Goal: Task Accomplishment & Management: Complete application form

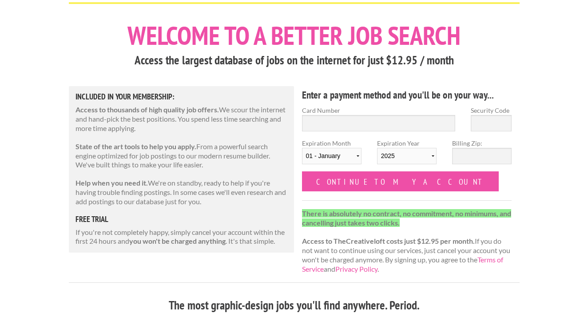
scroll to position [37, 0]
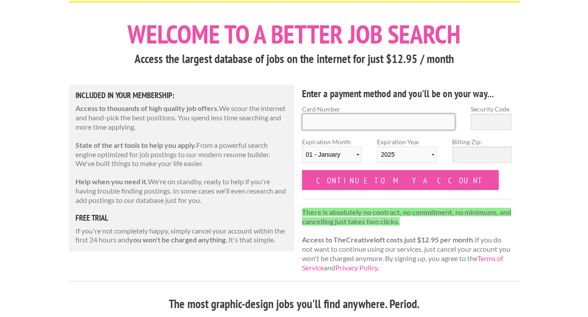
click at [332, 120] on input "Card Number" at bounding box center [379, 122] width 154 height 16
type input "5324 8000 1009 8615"
click at [498, 120] on input "Security Code" at bounding box center [490, 122] width 41 height 16
type input "648"
click at [486, 153] on input "Billing Zip:" at bounding box center [481, 154] width 59 height 16
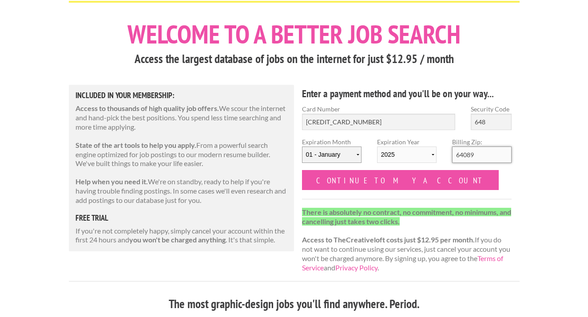
type input "64089"
select select "02"
select select "2028"
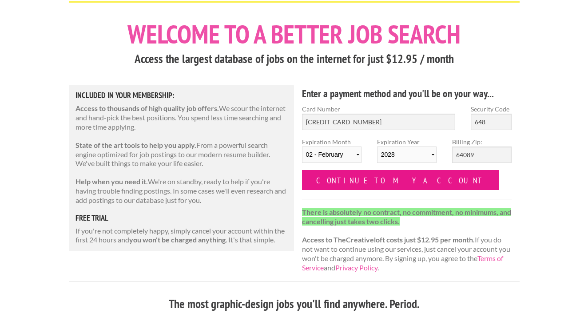
click at [361, 182] on input "Continue to my account" at bounding box center [400, 180] width 197 height 20
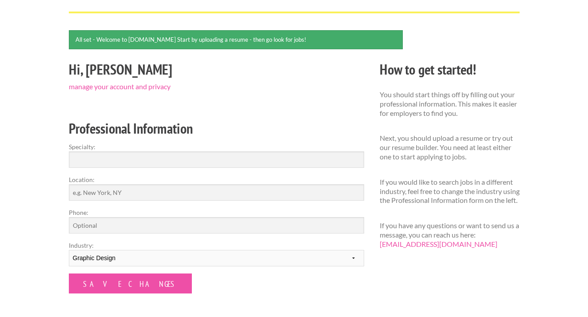
scroll to position [58, 0]
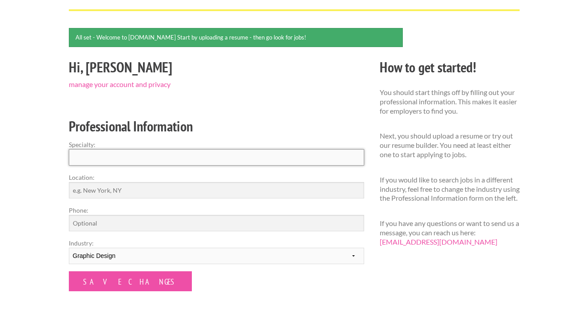
click at [233, 154] on input "Specialty:" at bounding box center [216, 157] width 295 height 16
type input "Graphic Design"
click at [210, 194] on input "Location:" at bounding box center [216, 190] width 295 height 16
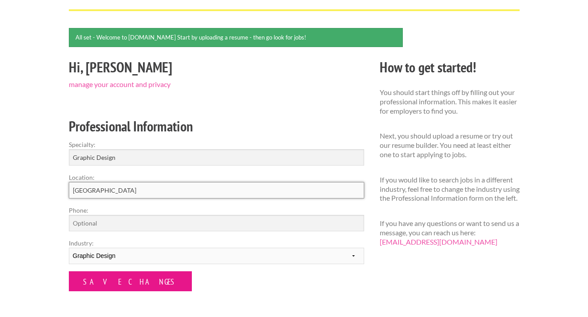
type input "[GEOGRAPHIC_DATA]"
click at [123, 282] on input "Save Changes" at bounding box center [130, 281] width 123 height 20
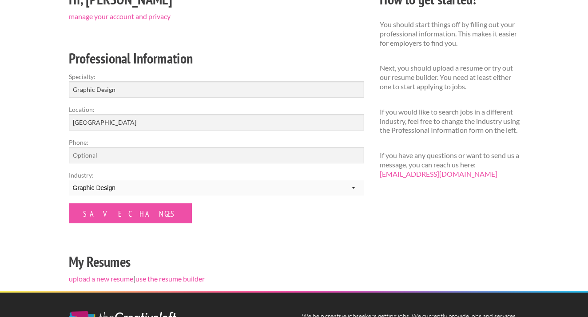
scroll to position [99, 0]
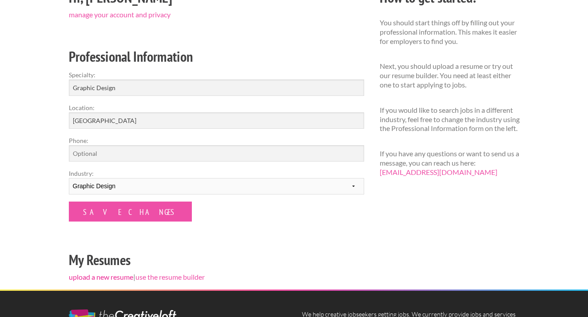
click at [119, 277] on link "upload a new resume" at bounding box center [101, 277] width 64 height 8
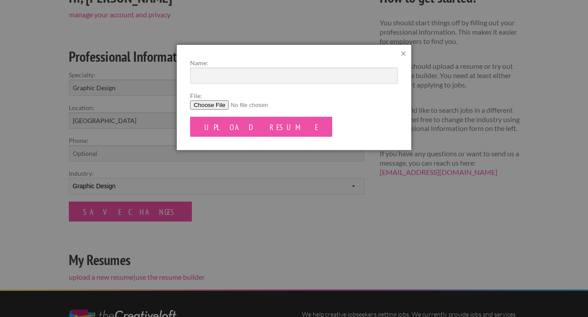
click at [213, 106] on input "File:" at bounding box center [294, 104] width 208 height 9
type input "C:\fakepath\Lillian_Cutler_resumeAug2025.pdf"
click at [276, 76] on input "Name:" at bounding box center [294, 75] width 208 height 16
click at [256, 75] on input "Lillian_Cutler_Resume 2025" at bounding box center [294, 75] width 208 height 16
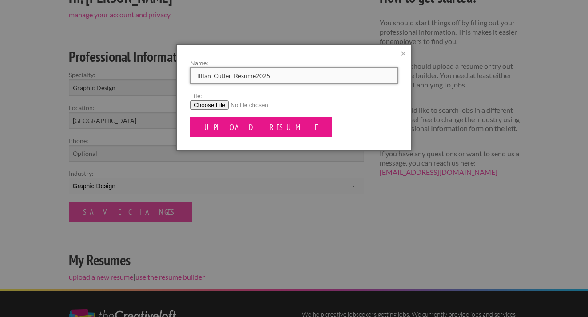
type input "Lillian_Cutler_Resume2025"
click at [236, 125] on input "Upload Resume" at bounding box center [261, 127] width 142 height 20
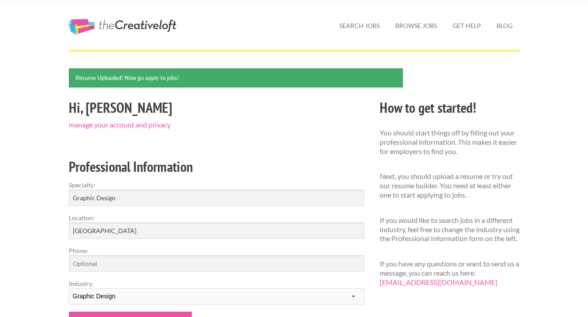
scroll to position [19, 0]
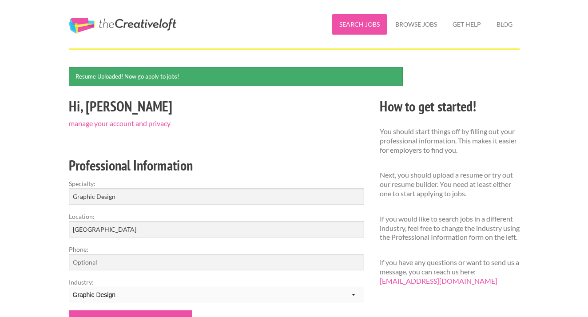
click at [353, 24] on link "Search Jobs" at bounding box center [359, 24] width 55 height 20
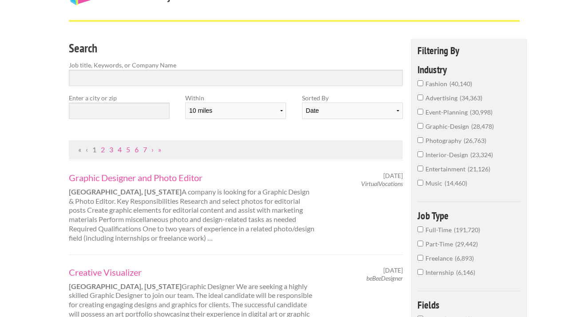
scroll to position [48, 0]
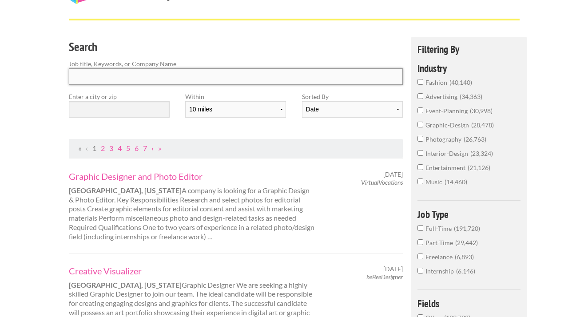
click at [130, 79] on input "Search" at bounding box center [236, 76] width 334 height 16
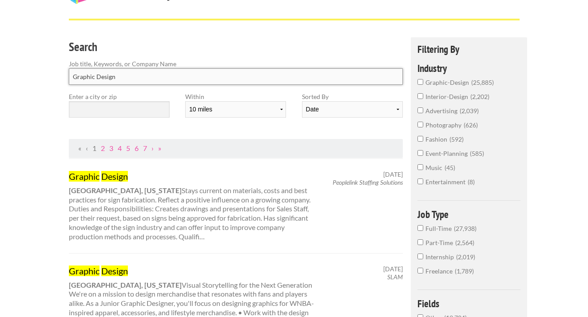
type input "Graphic Design"
click at [115, 116] on input "text" at bounding box center [119, 109] width 101 height 16
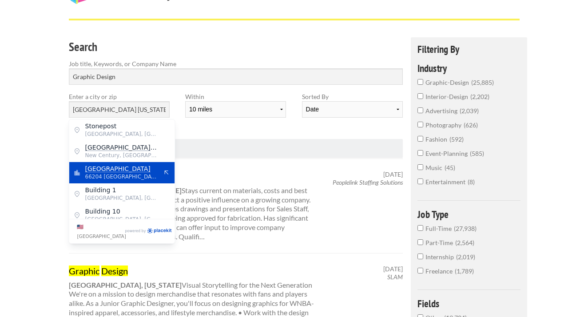
click at [102, 169] on mark "[GEOGRAPHIC_DATA]" at bounding box center [117, 168] width 65 height 7
type input "[GEOGRAPHIC_DATA]"
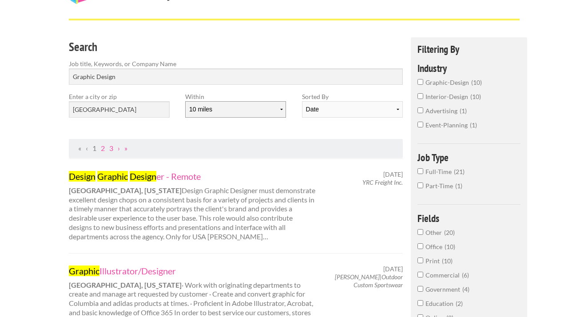
select select "50"
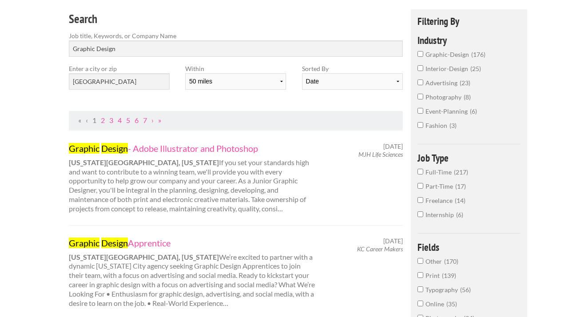
scroll to position [76, 0]
click at [203, 147] on link "Graphic Design - Adobe Illustrator and Photoshop" at bounding box center [192, 148] width 247 height 12
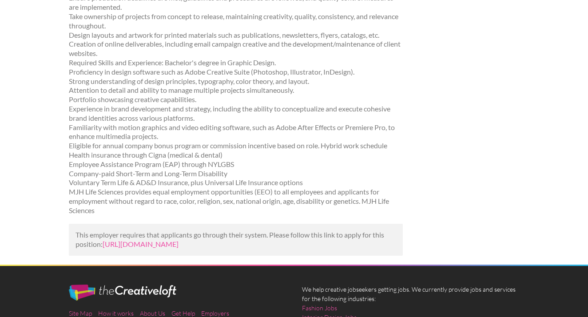
scroll to position [246, 0]
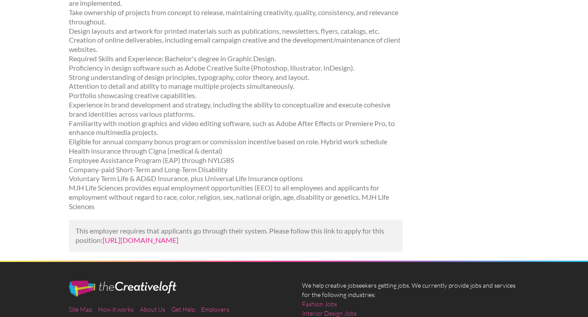
click at [178, 236] on link "[URL][DOMAIN_NAME]" at bounding box center [141, 240] width 76 height 8
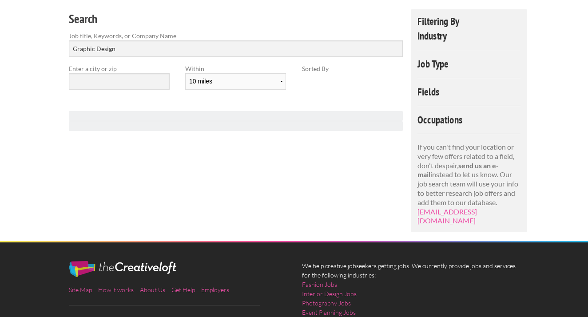
scroll to position [76, 0]
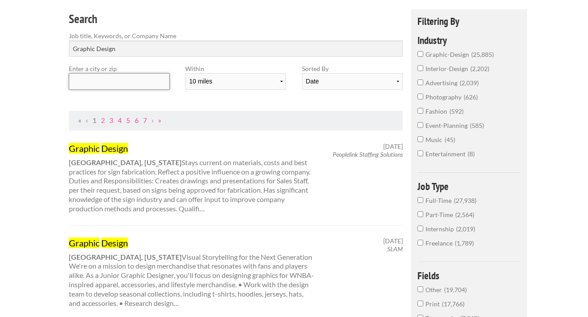
click at [155, 82] on input "text" at bounding box center [119, 81] width 101 height 16
click at [130, 44] on input "Graphic Design" at bounding box center [236, 48] width 334 height 16
type input "Graphic Design"
click at [138, 87] on input "text" at bounding box center [119, 81] width 101 height 16
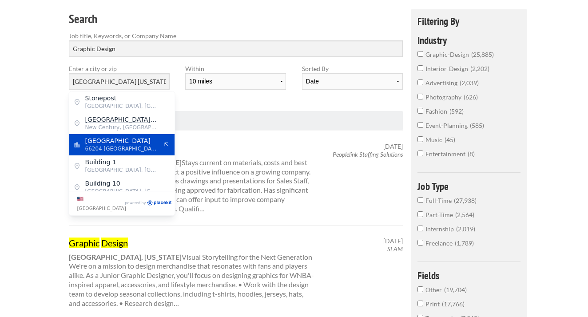
click at [103, 149] on span "66204 [GEOGRAPHIC_DATA]" at bounding box center [121, 149] width 73 height 8
type input "[GEOGRAPHIC_DATA]"
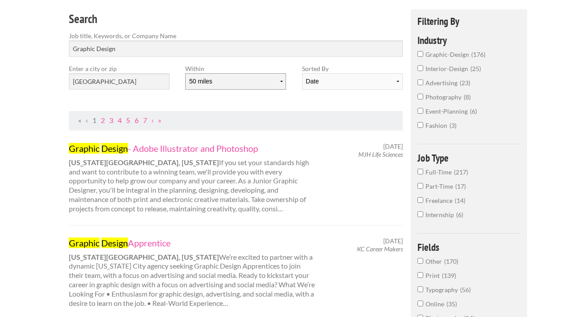
select select "10"
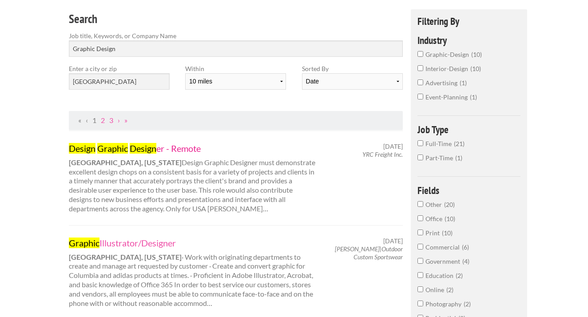
click at [180, 148] on link "Design Graphic Design er - Remote" at bounding box center [192, 148] width 247 height 12
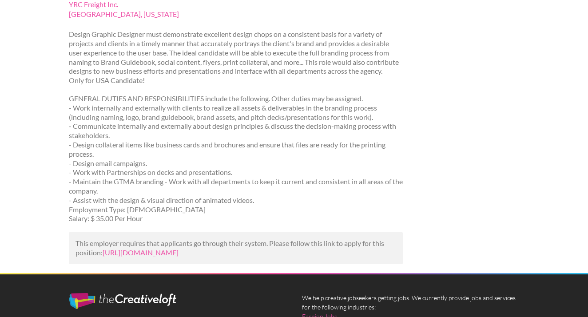
scroll to position [119, 0]
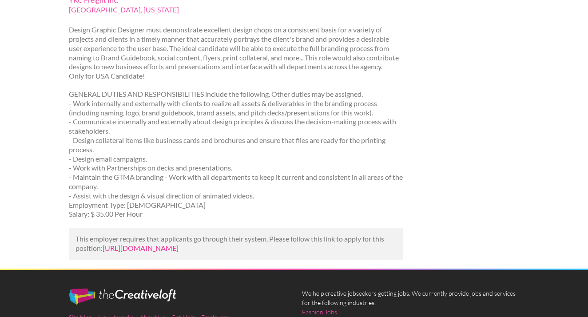
click at [178, 249] on link "https://jooble.org/jdp/5947071024129656135?utm_campaign=google_jobs_apply&utm_s…" at bounding box center [141, 248] width 76 height 8
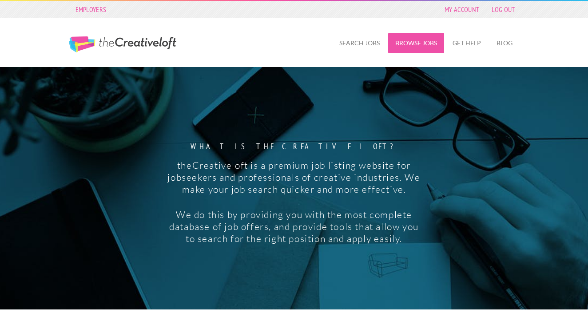
click at [414, 42] on link "Browse Jobs" at bounding box center [416, 43] width 56 height 20
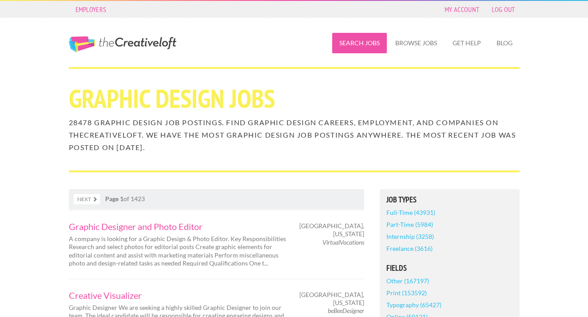
click at [360, 40] on link "Search Jobs" at bounding box center [359, 43] width 55 height 20
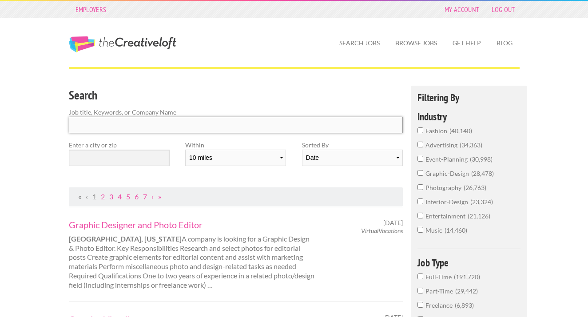
click at [124, 119] on input "Search" at bounding box center [236, 125] width 334 height 16
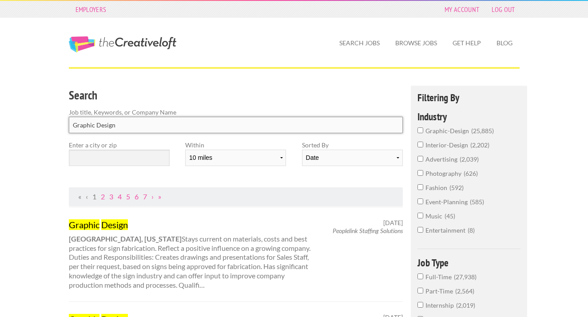
type input "Graphic Design"
click at [111, 165] on input "text" at bounding box center [119, 158] width 101 height 16
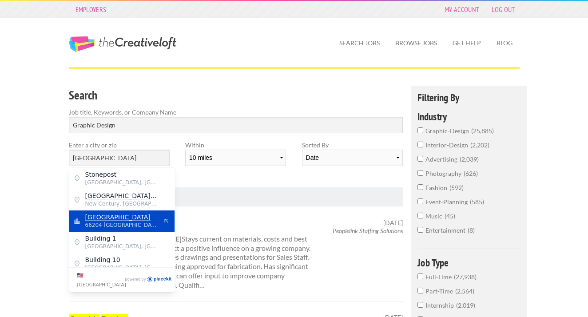
click at [101, 221] on span "66204 [GEOGRAPHIC_DATA]" at bounding box center [121, 225] width 73 height 8
type input "[GEOGRAPHIC_DATA]"
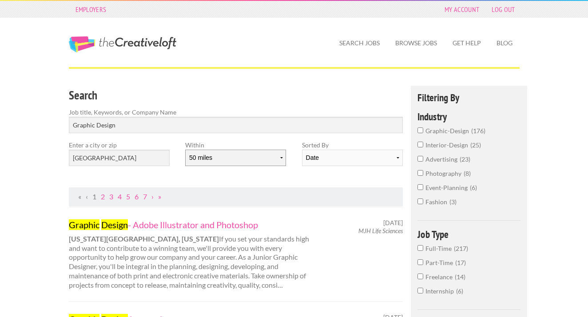
select select "100"
click at [134, 125] on input "Graphic Design" at bounding box center [236, 125] width 334 height 16
click button "submit" at bounding box center [0, 0] width 0 height 0
select select "jobs"
click at [170, 131] on input "Graphic Design" at bounding box center [236, 125] width 334 height 16
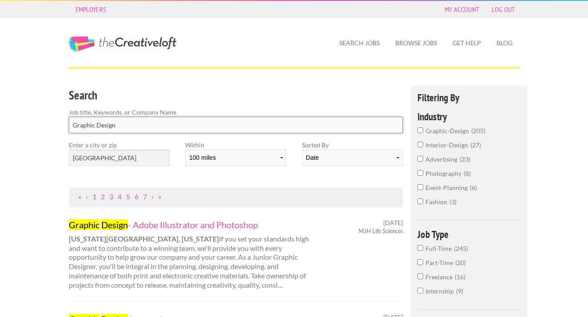
drag, startPoint x: 170, startPoint y: 131, endPoint x: -16, endPoint y: 116, distance: 185.7
click at [0, 116] on html "Employers My Account Log Out The Creative Loft Search Jobs Browse Jobs Get Help…" at bounding box center [294, 158] width 588 height 317
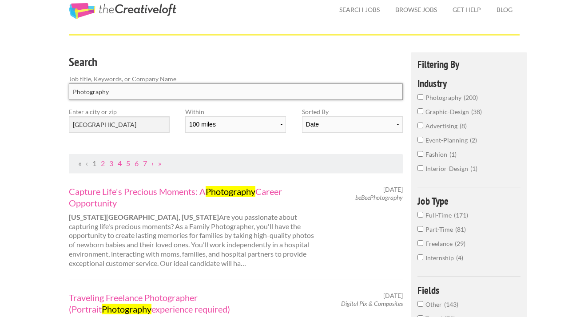
scroll to position [39, 0]
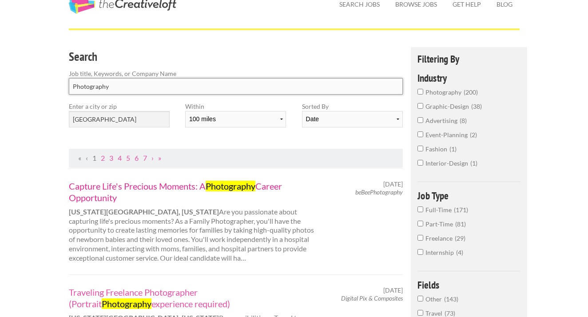
type input "Photography"
click at [271, 185] on link "Capture Life's Precious Moments: A Photography Career Opportunity" at bounding box center [192, 191] width 247 height 23
